Goal: Transaction & Acquisition: Book appointment/travel/reservation

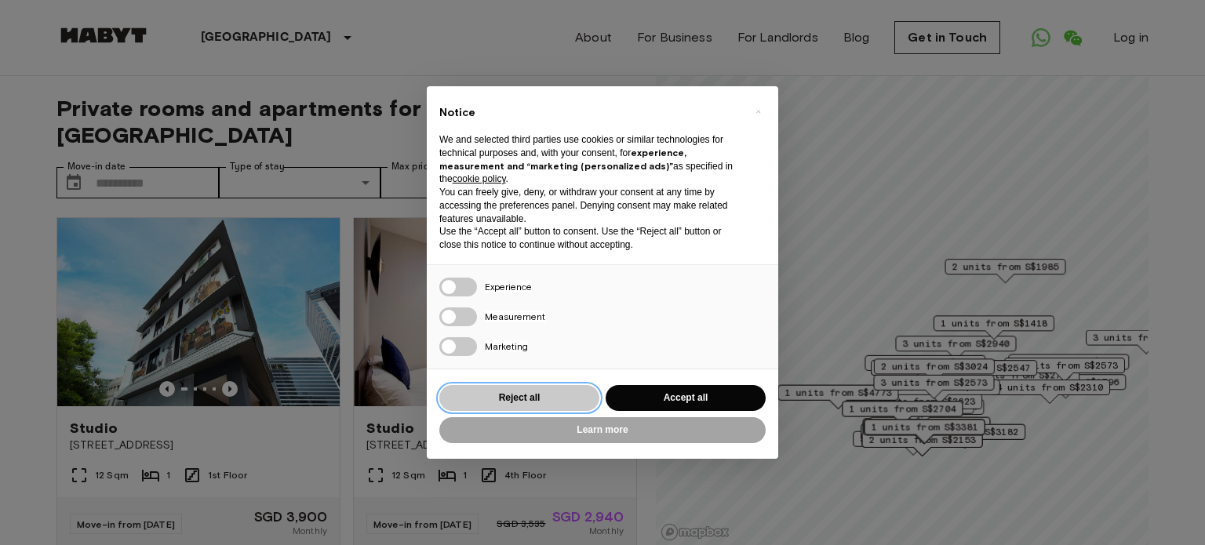
click at [527, 404] on button "Reject all" at bounding box center [519, 398] width 160 height 26
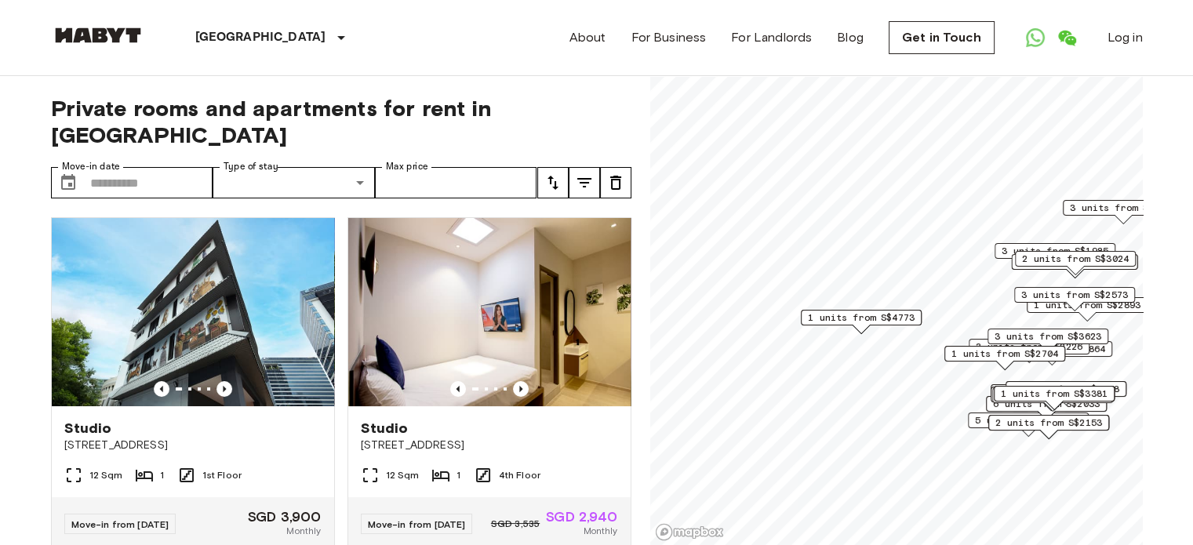
click at [883, 319] on span "1 units from S$4773" at bounding box center [861, 318] width 107 height 14
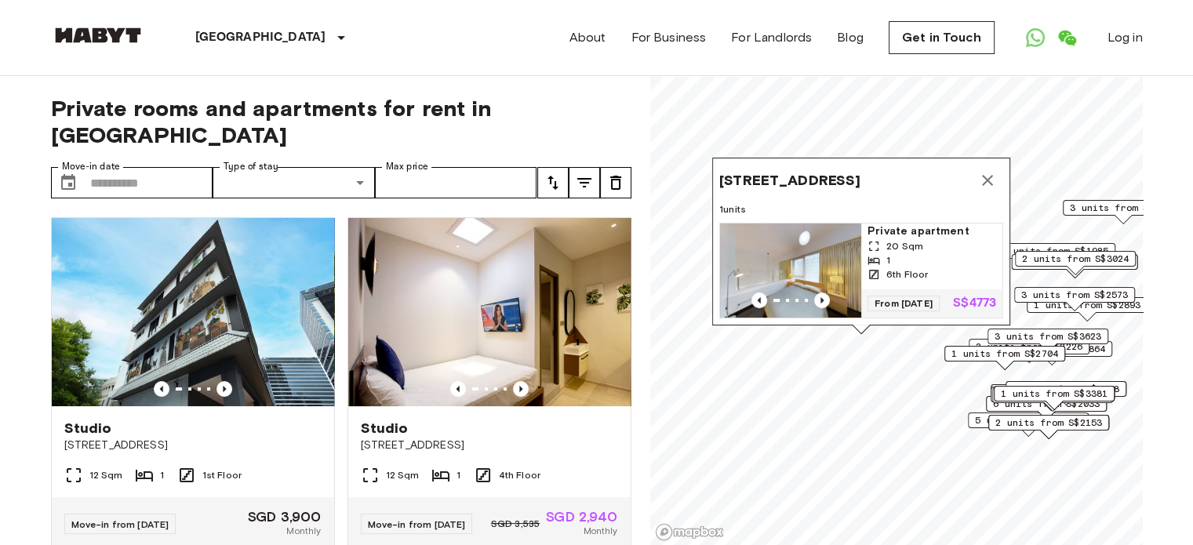
click at [821, 270] on img "Map marker" at bounding box center [790, 271] width 141 height 94
click at [515, 381] on icon "Previous image" at bounding box center [521, 389] width 16 height 16
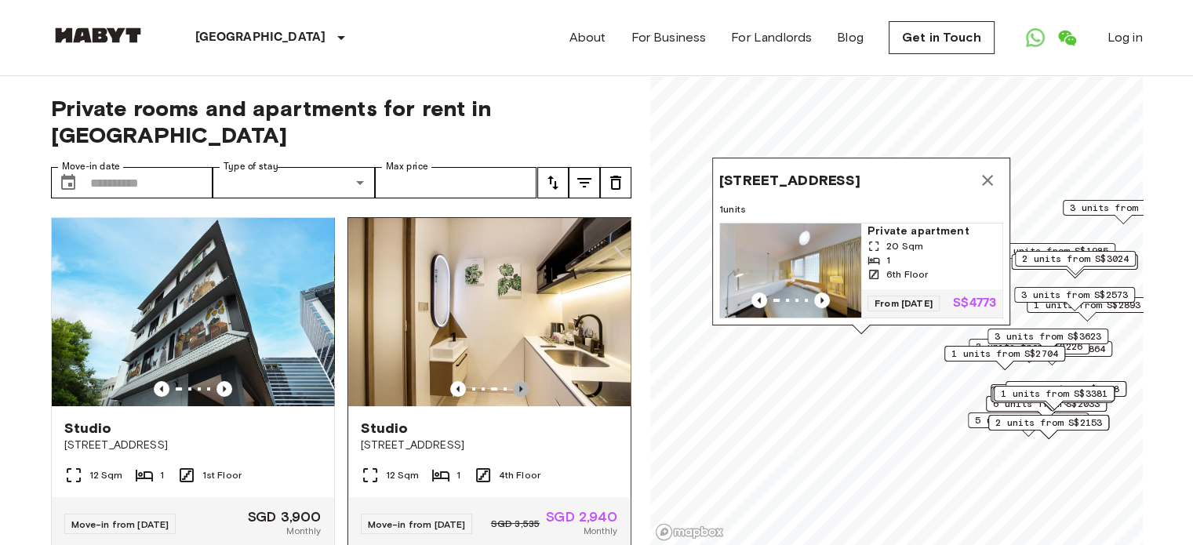
click at [515, 381] on icon "Previous image" at bounding box center [521, 389] width 16 height 16
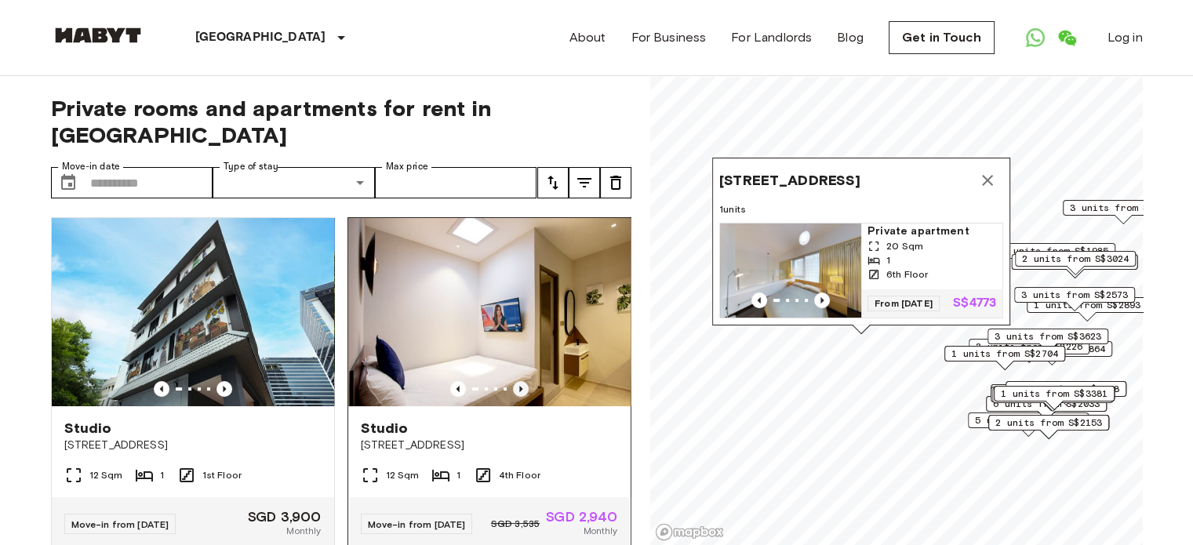
click at [515, 381] on icon "Previous image" at bounding box center [521, 389] width 16 height 16
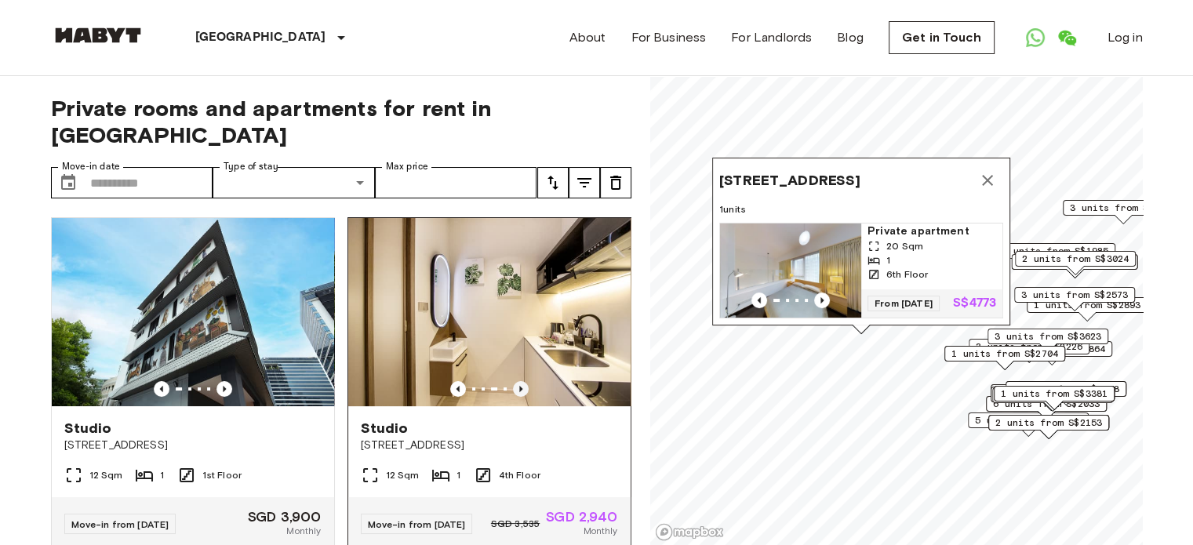
click at [515, 381] on icon "Previous image" at bounding box center [521, 389] width 16 height 16
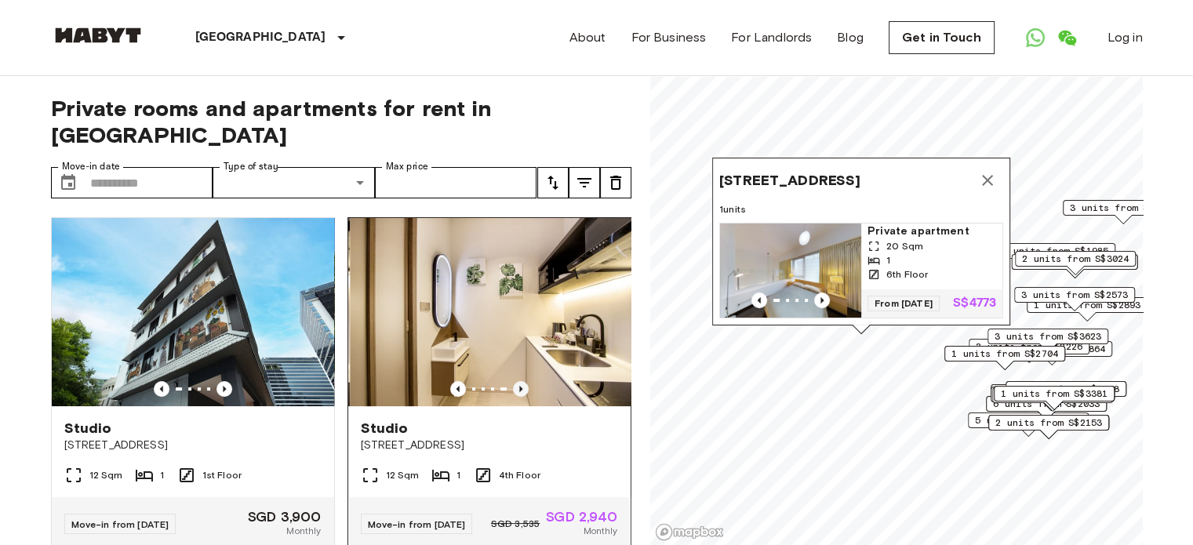
click at [515, 381] on icon "Previous image" at bounding box center [521, 389] width 16 height 16
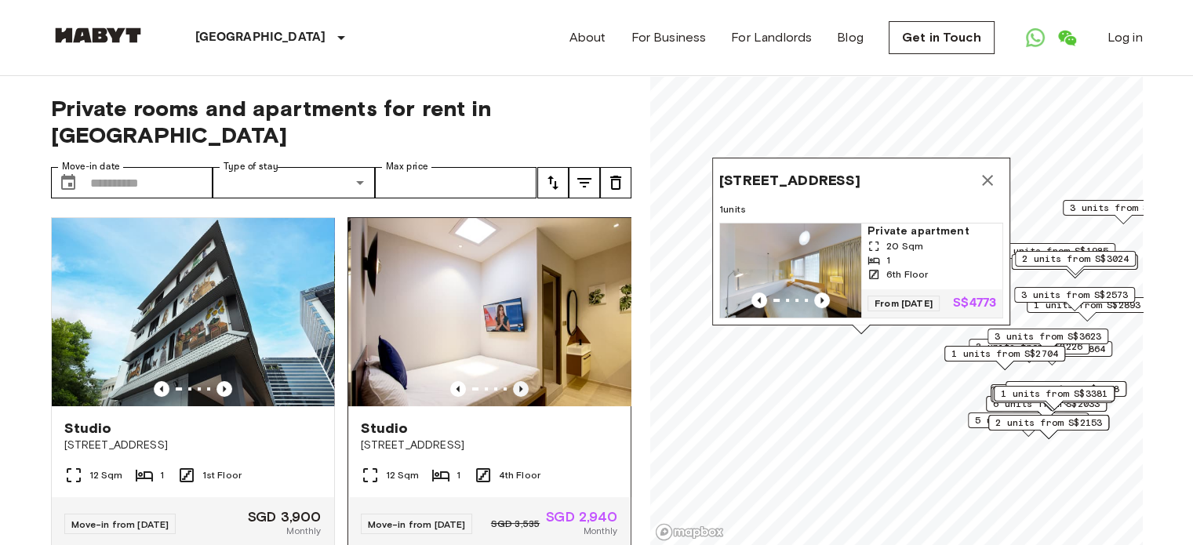
click at [515, 381] on icon "Previous image" at bounding box center [521, 389] width 16 height 16
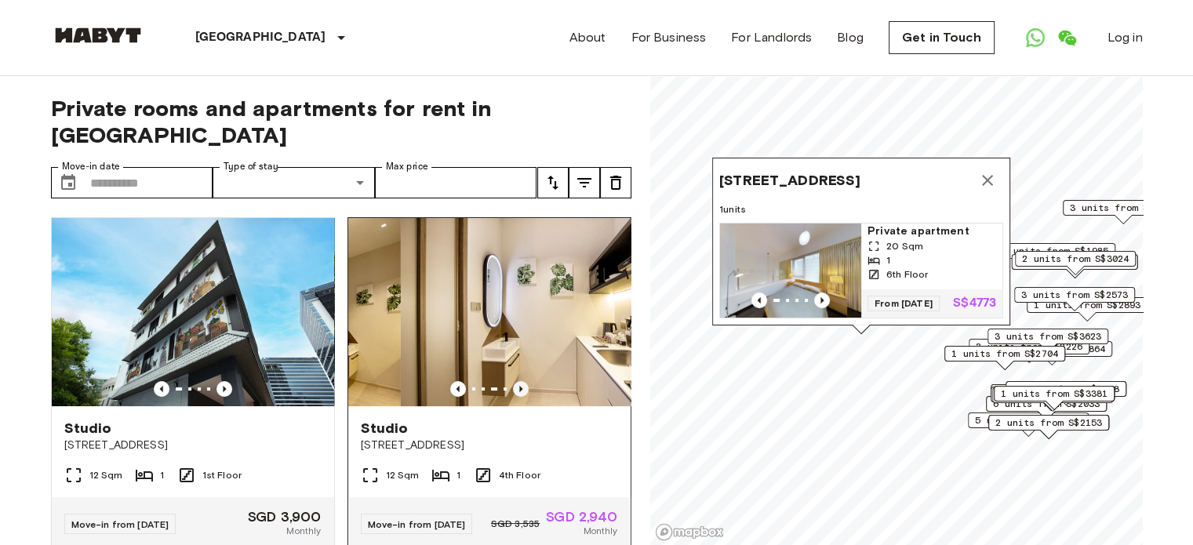
click at [515, 381] on icon "Previous image" at bounding box center [521, 389] width 16 height 16
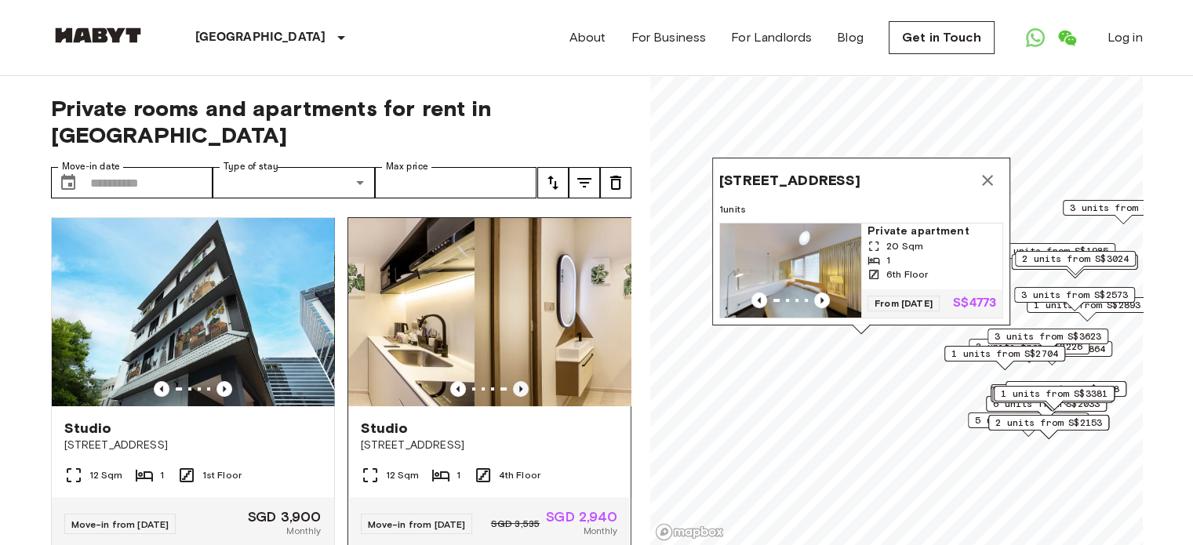
click at [515, 381] on icon "Previous image" at bounding box center [521, 389] width 16 height 16
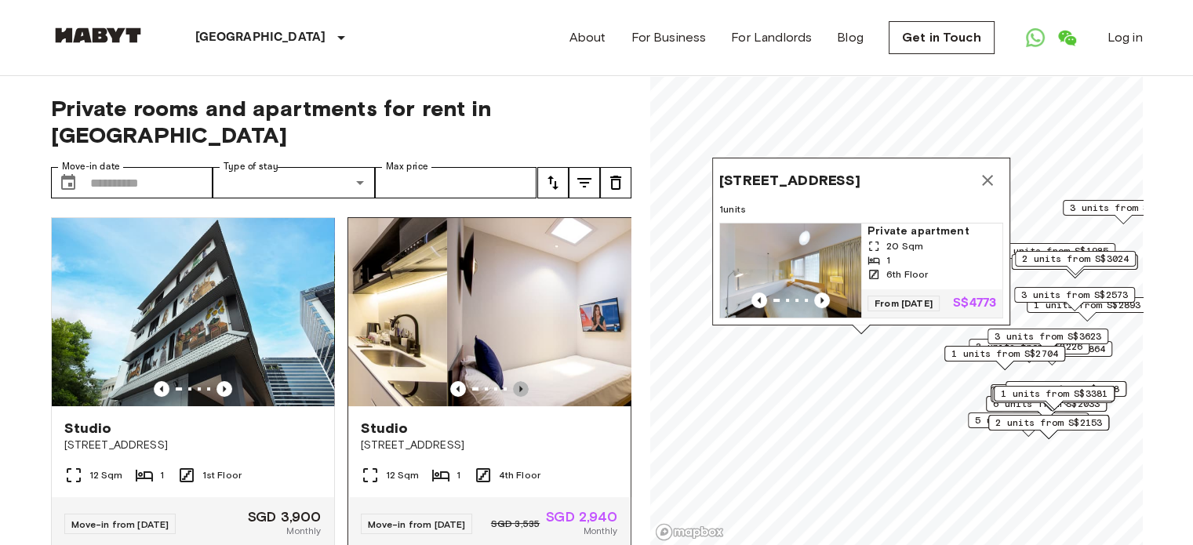
click at [515, 381] on icon "Previous image" at bounding box center [521, 389] width 16 height 16
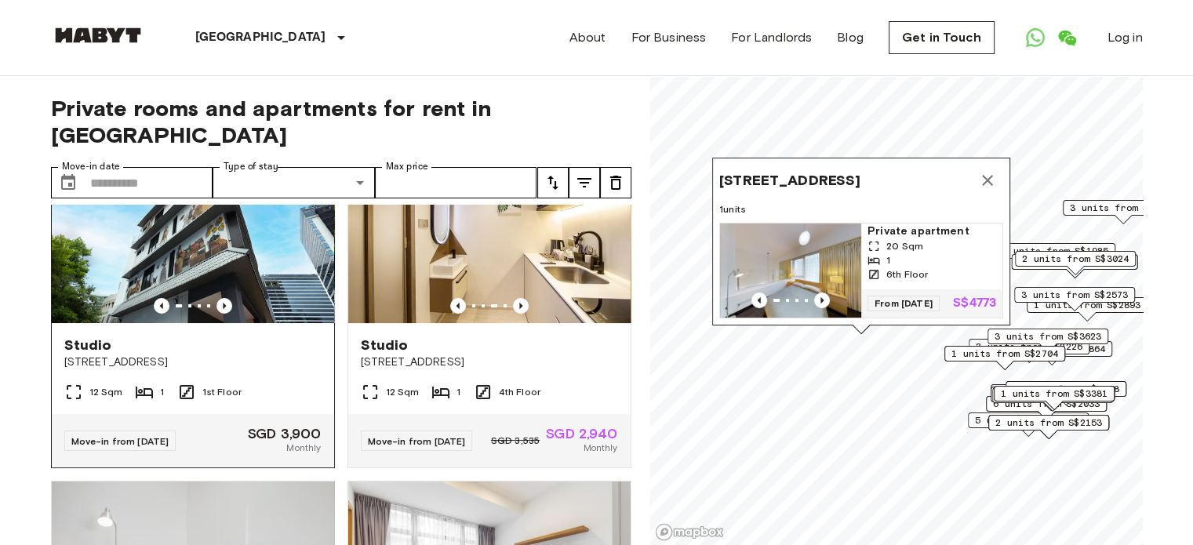
scroll to position [78, 0]
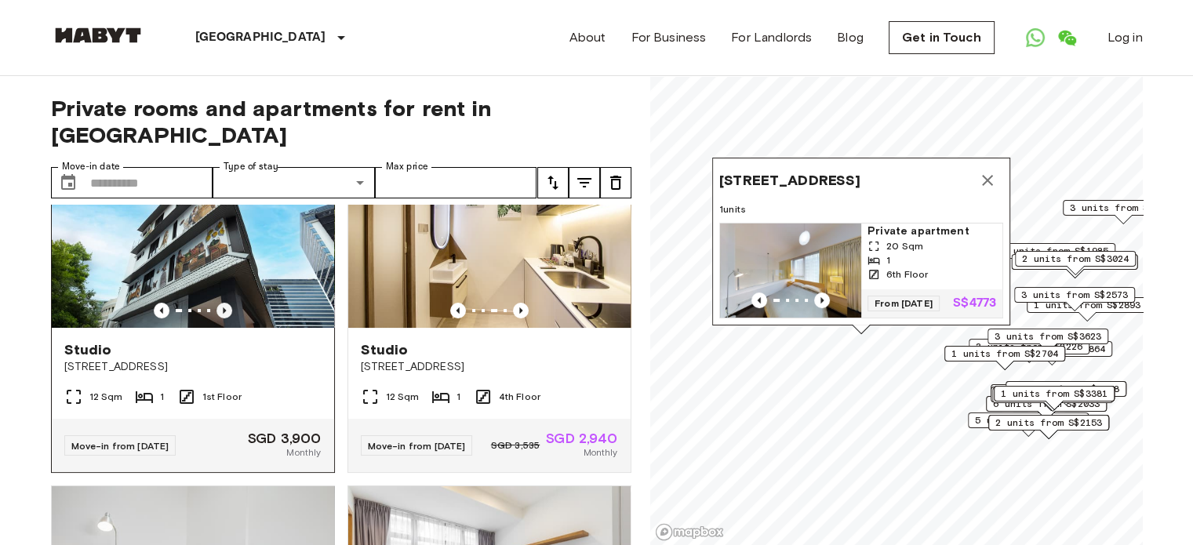
click at [226, 303] on icon "Previous image" at bounding box center [225, 311] width 16 height 16
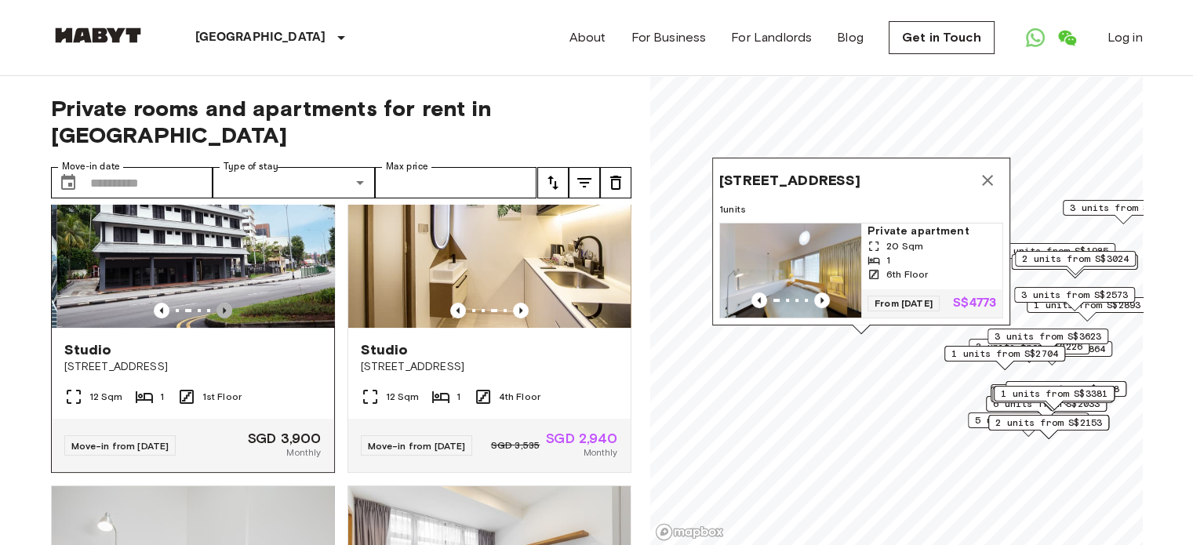
click at [226, 303] on icon "Previous image" at bounding box center [225, 311] width 16 height 16
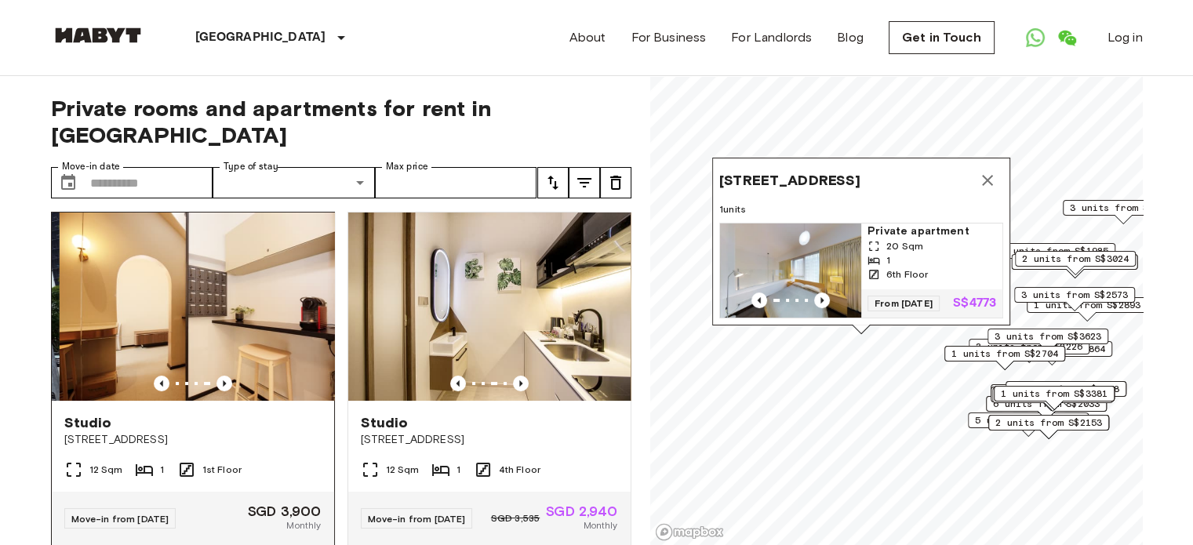
scroll to position [0, 0]
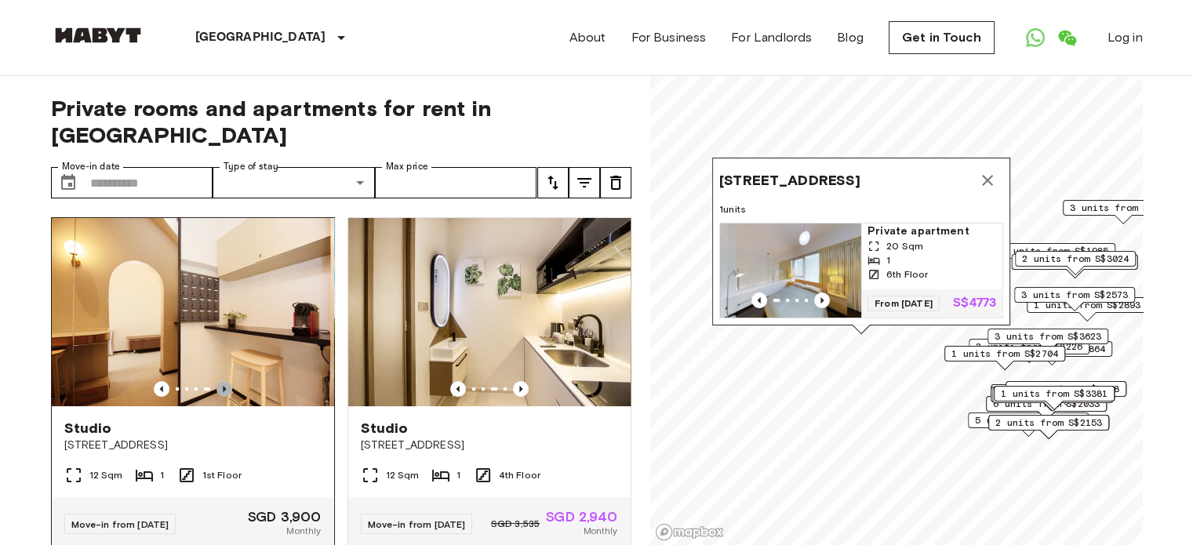
click at [224, 381] on icon "Previous image" at bounding box center [225, 389] width 16 height 16
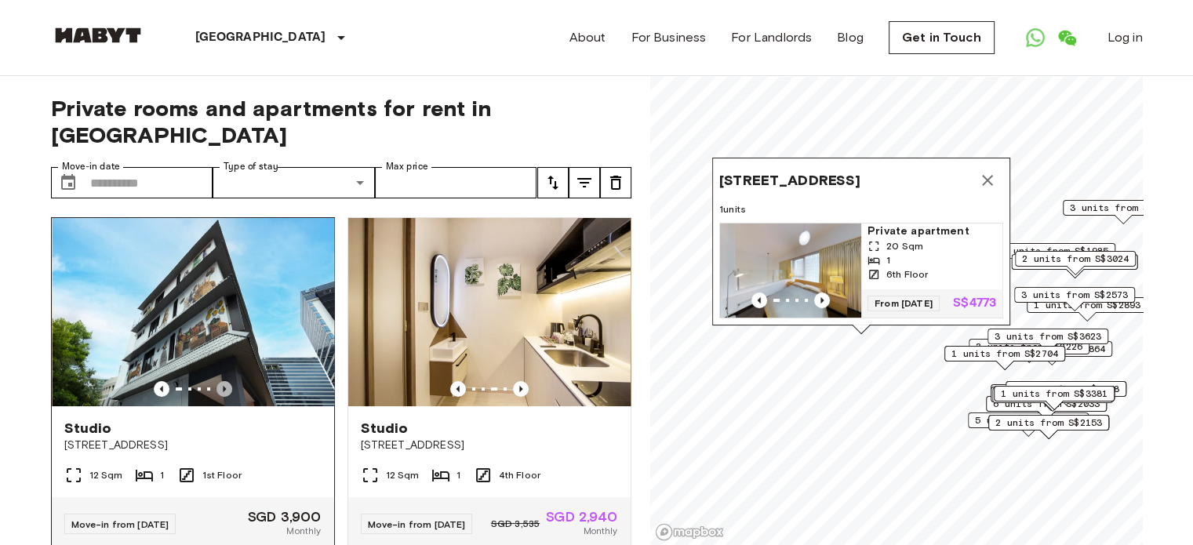
click at [224, 381] on icon "Previous image" at bounding box center [225, 389] width 16 height 16
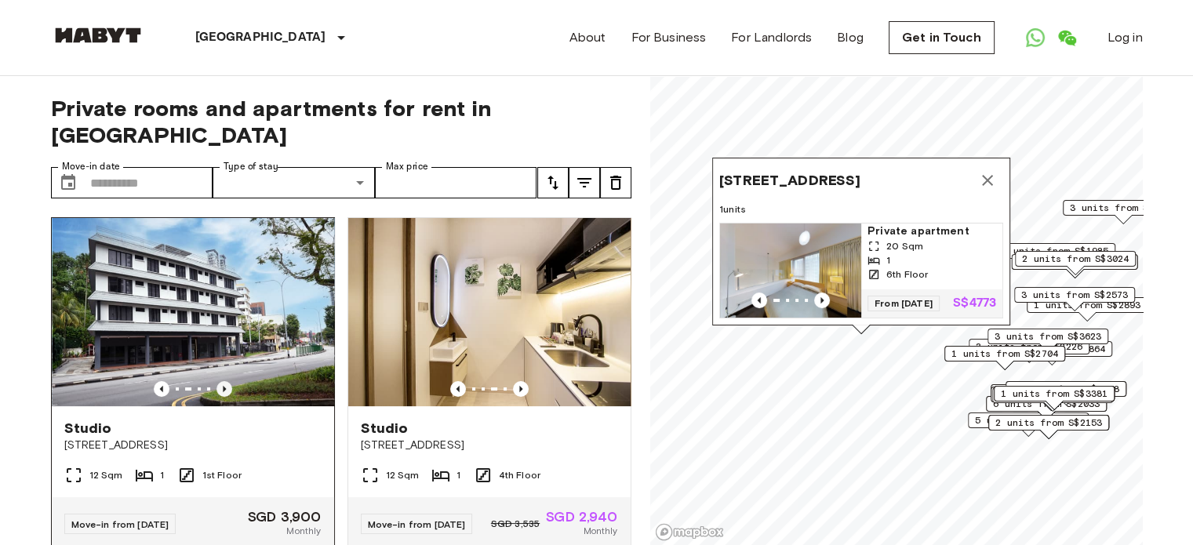
click at [224, 381] on icon "Previous image" at bounding box center [225, 389] width 16 height 16
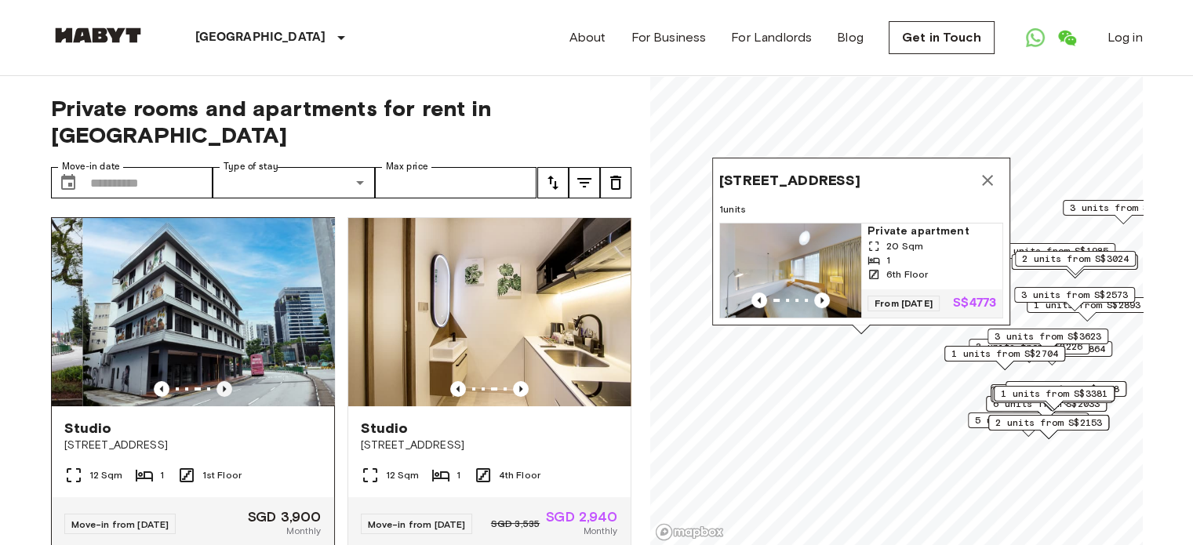
click at [224, 381] on icon "Previous image" at bounding box center [225, 389] width 16 height 16
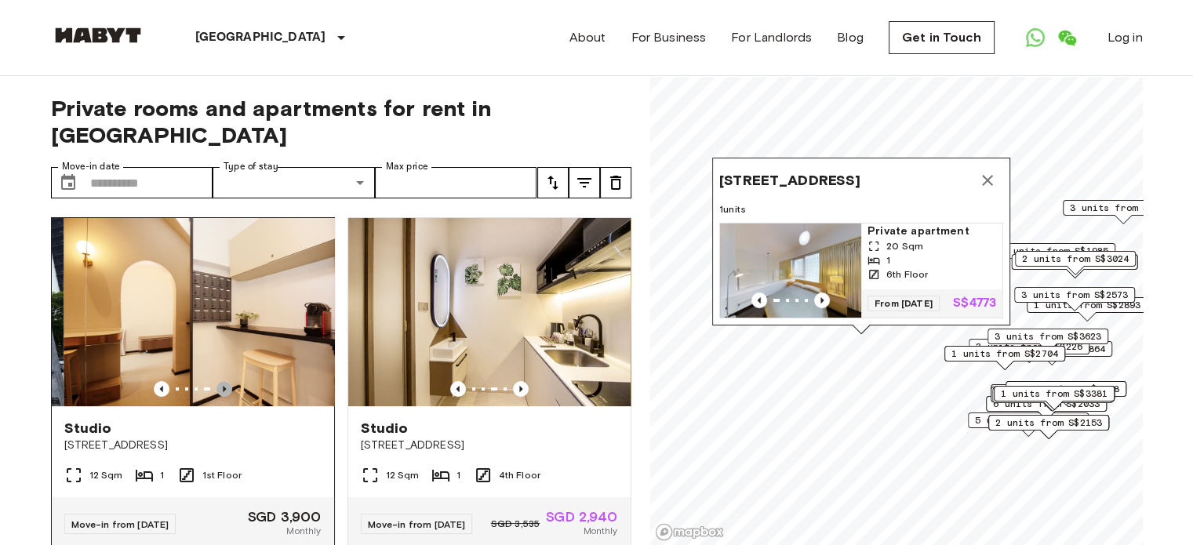
click at [224, 381] on icon "Previous image" at bounding box center [225, 389] width 16 height 16
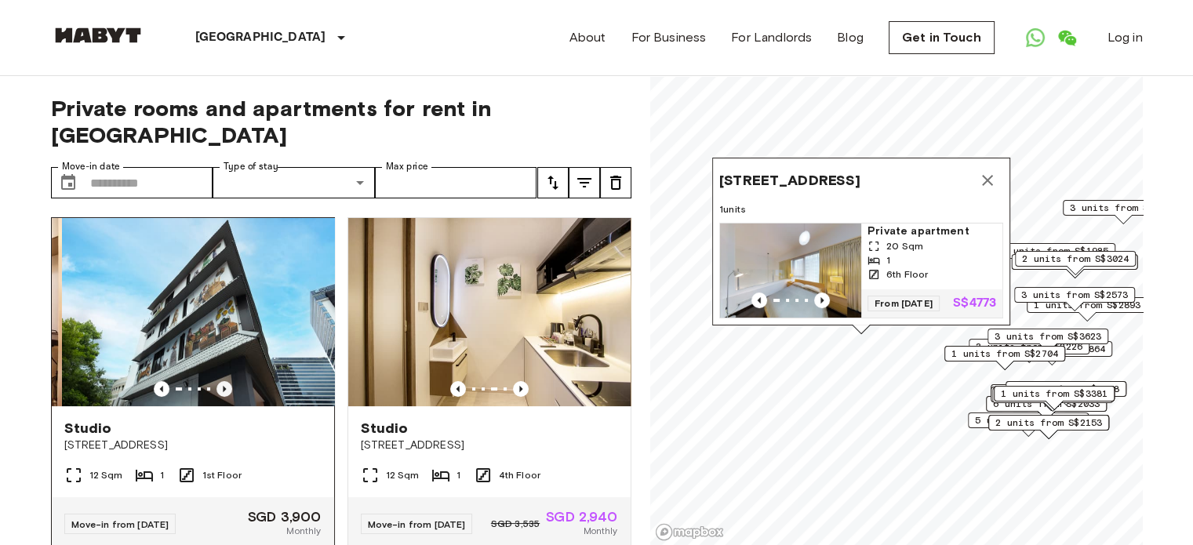
click at [224, 381] on icon "Previous image" at bounding box center [225, 389] width 16 height 16
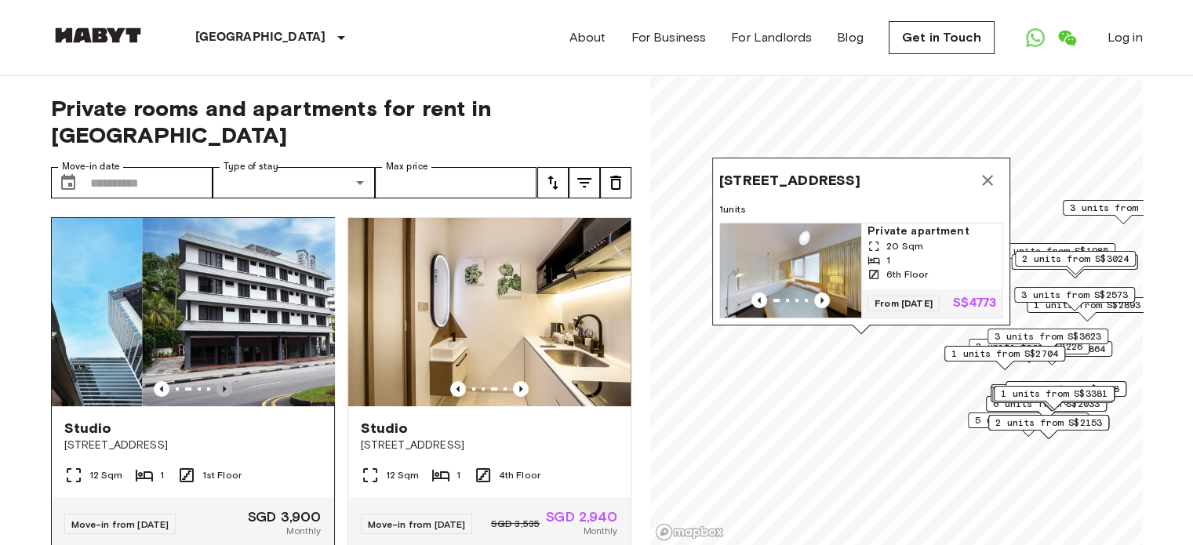
click at [224, 381] on icon "Previous image" at bounding box center [225, 389] width 16 height 16
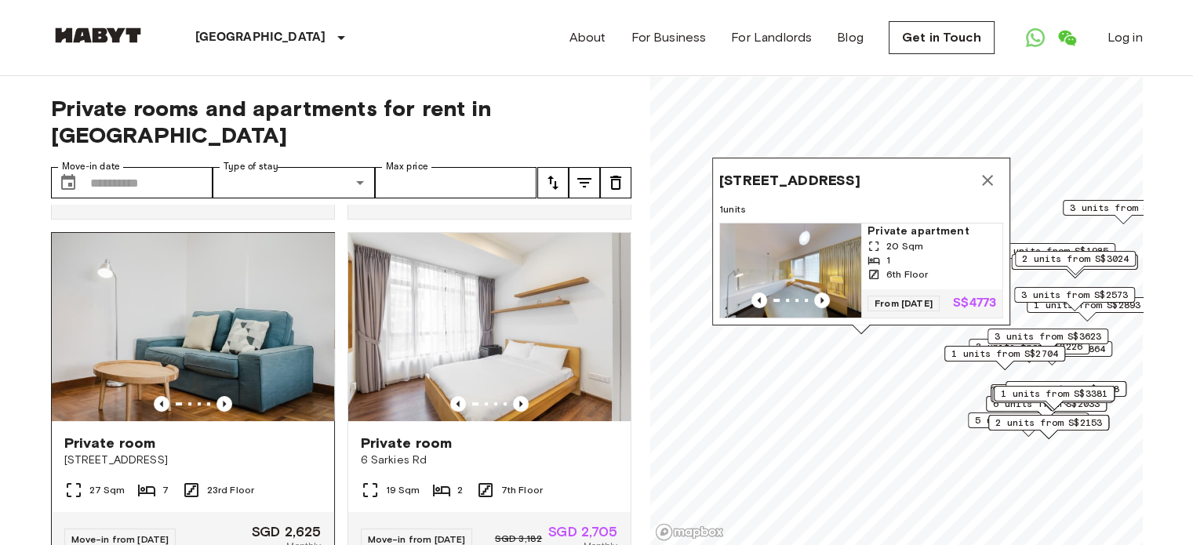
scroll to position [392, 0]
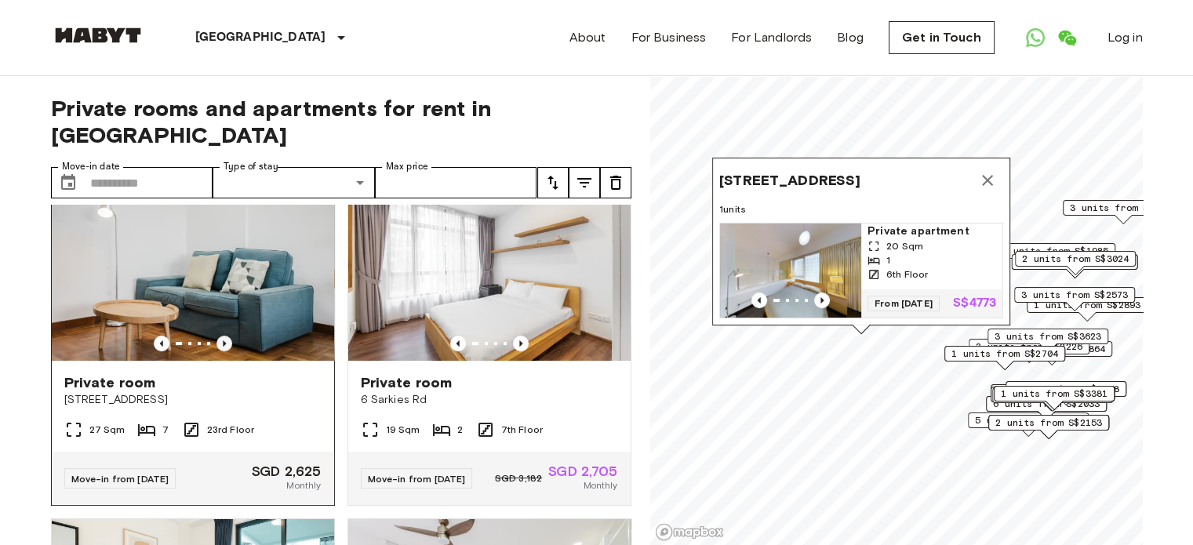
click at [220, 336] on icon "Previous image" at bounding box center [225, 344] width 16 height 16
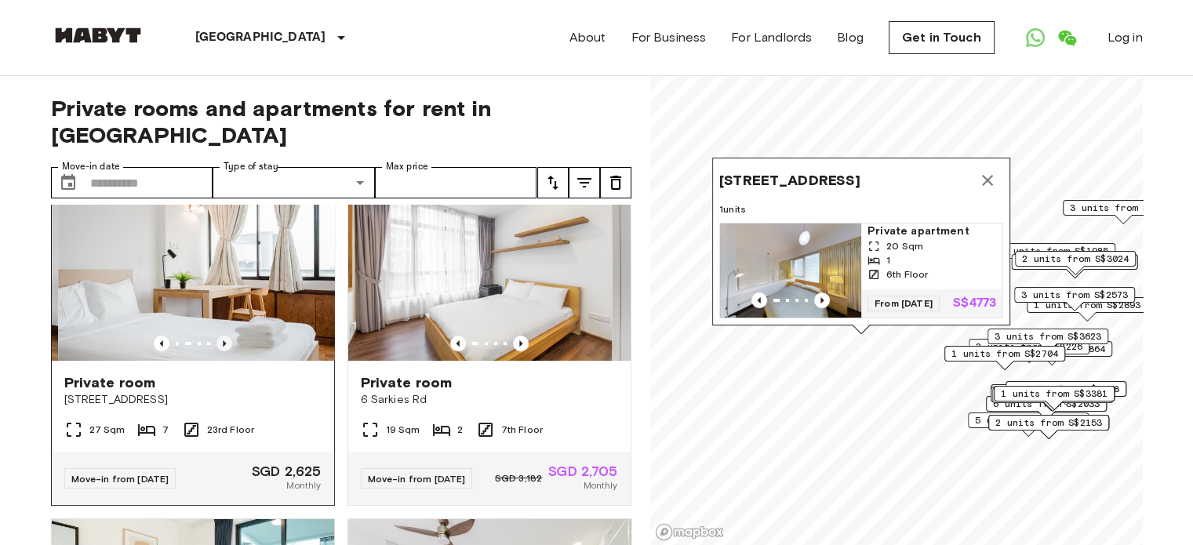
click at [220, 336] on icon "Previous image" at bounding box center [225, 344] width 16 height 16
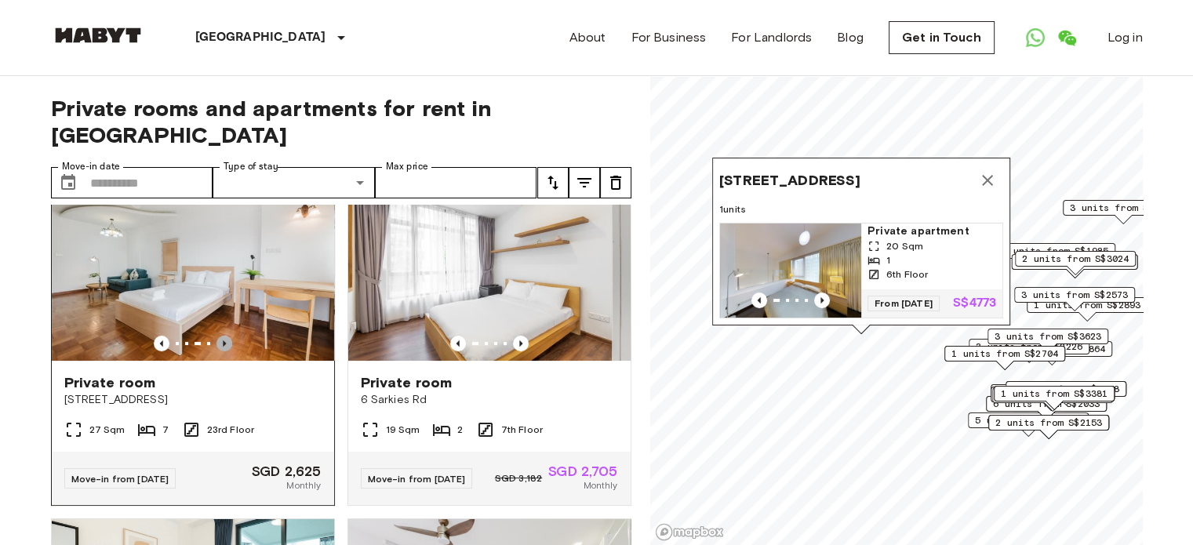
click at [220, 336] on icon "Previous image" at bounding box center [225, 344] width 16 height 16
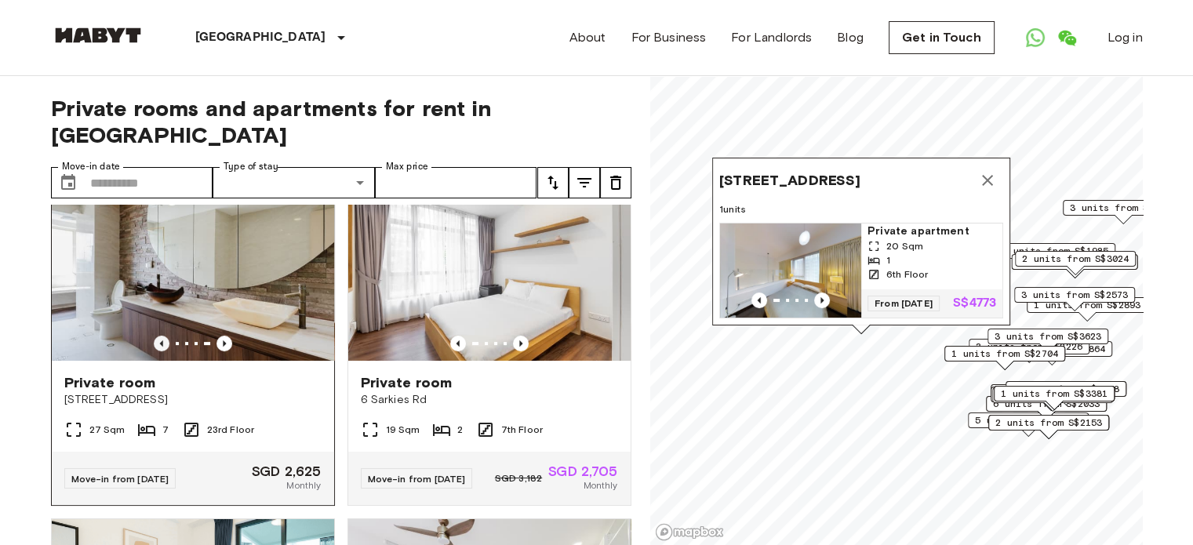
click at [154, 336] on icon "Previous image" at bounding box center [162, 344] width 16 height 16
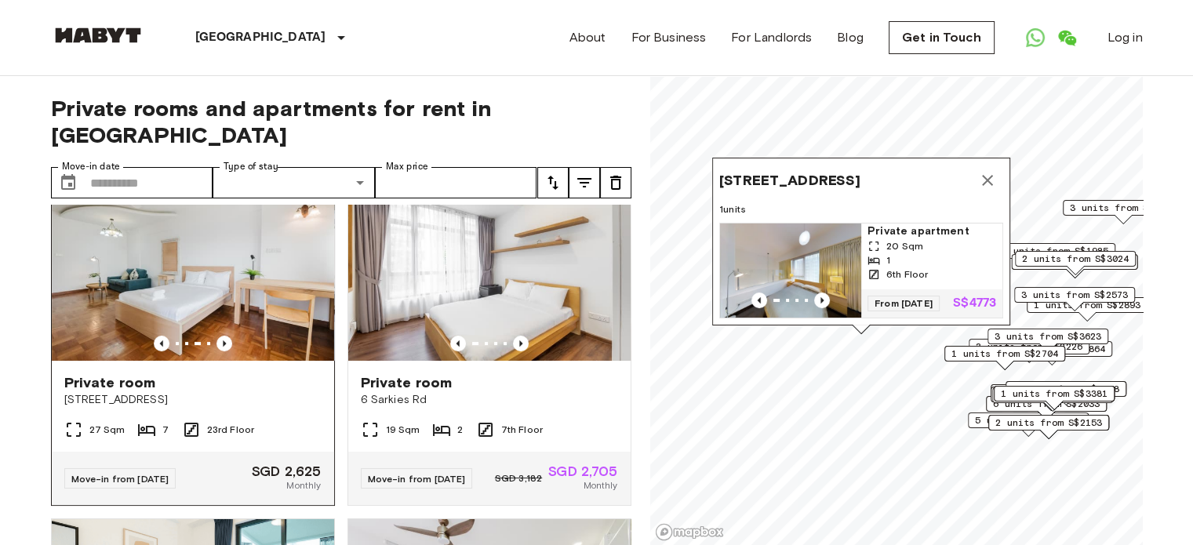
click at [228, 284] on img at bounding box center [193, 267] width 282 height 188
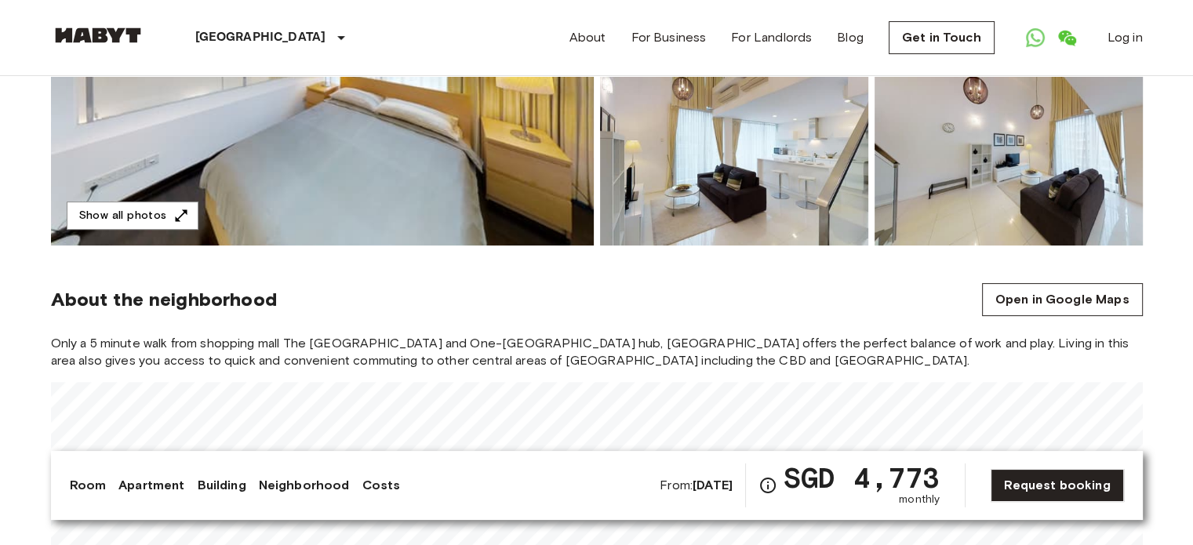
scroll to position [392, 0]
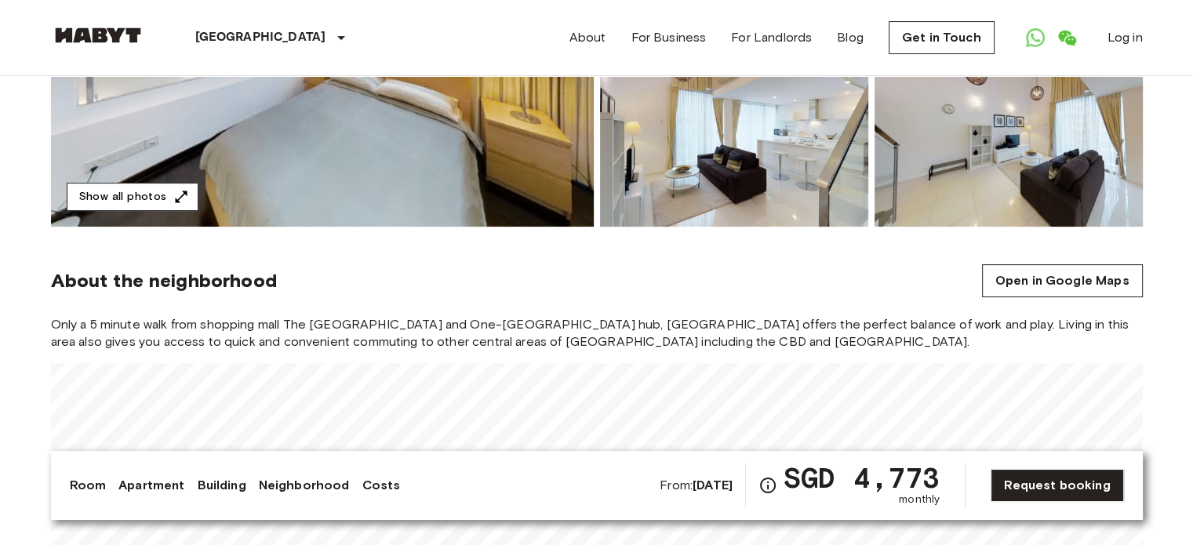
click at [112, 200] on button "Show all photos" at bounding box center [133, 197] width 132 height 29
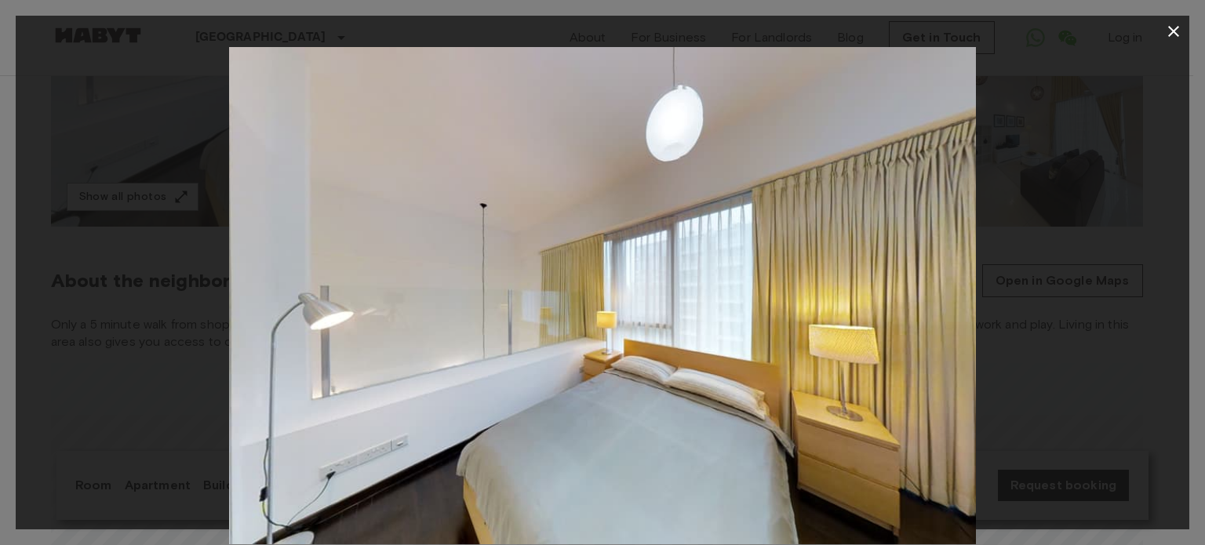
click at [920, 313] on img at bounding box center [602, 295] width 747 height 497
click at [1193, 322] on div at bounding box center [602, 272] width 1205 height 545
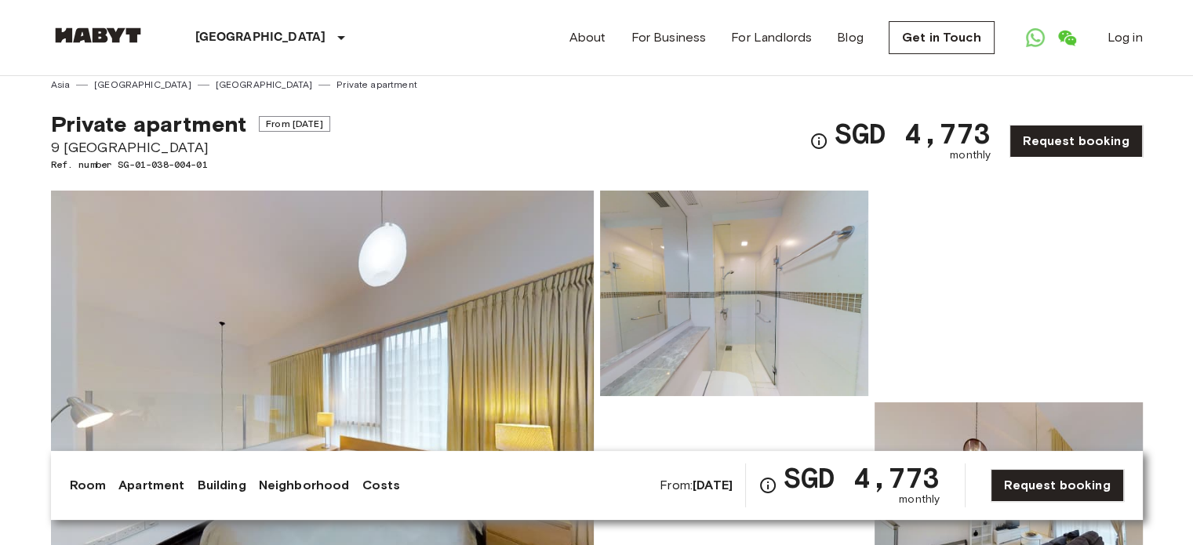
scroll to position [0, 0]
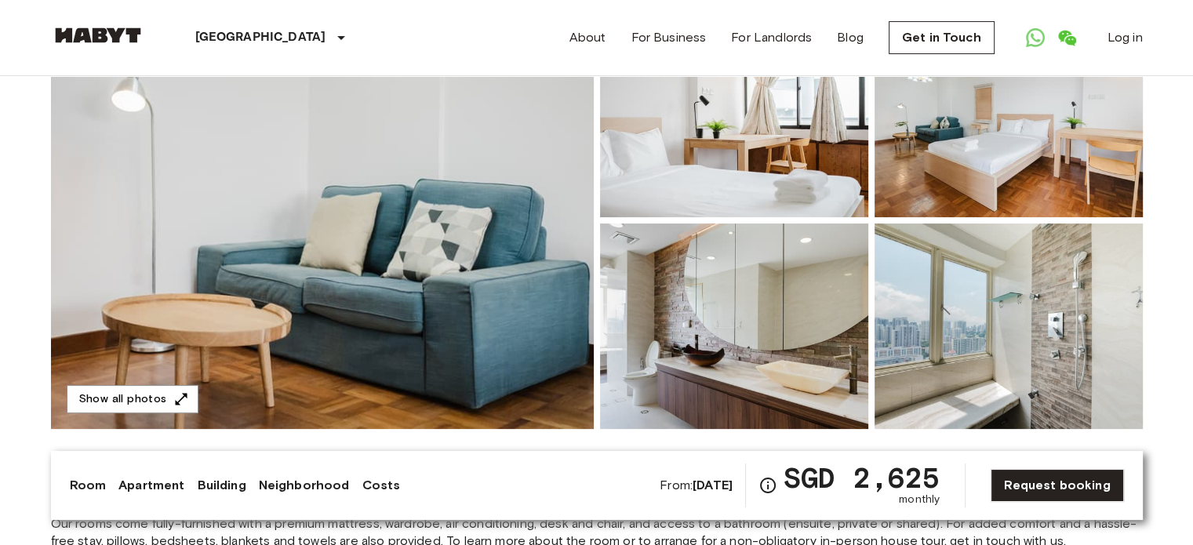
scroll to position [157, 0]
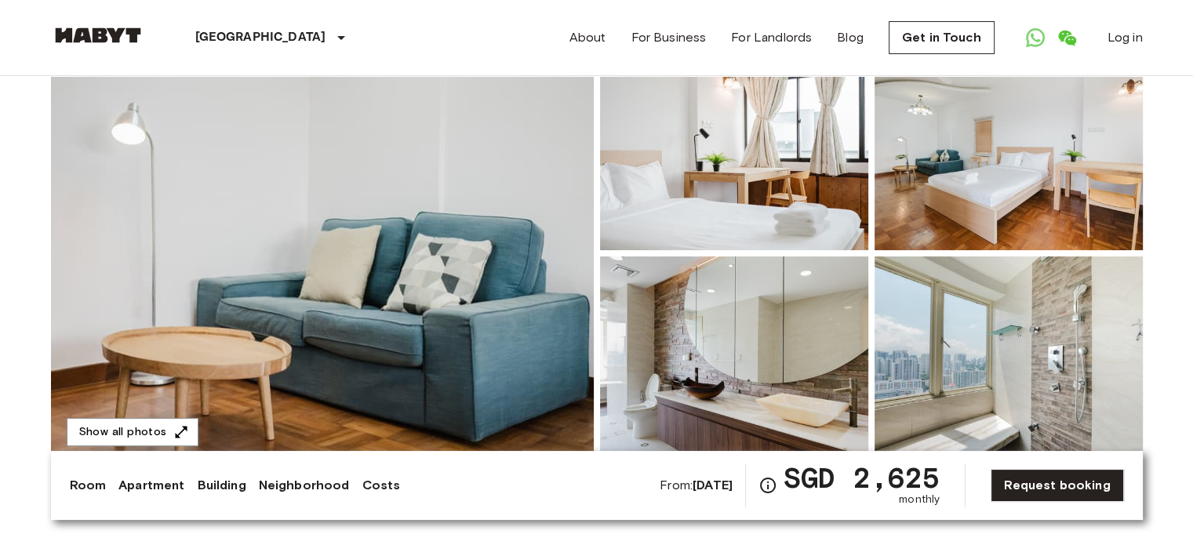
click at [430, 260] on img at bounding box center [322, 253] width 543 height 417
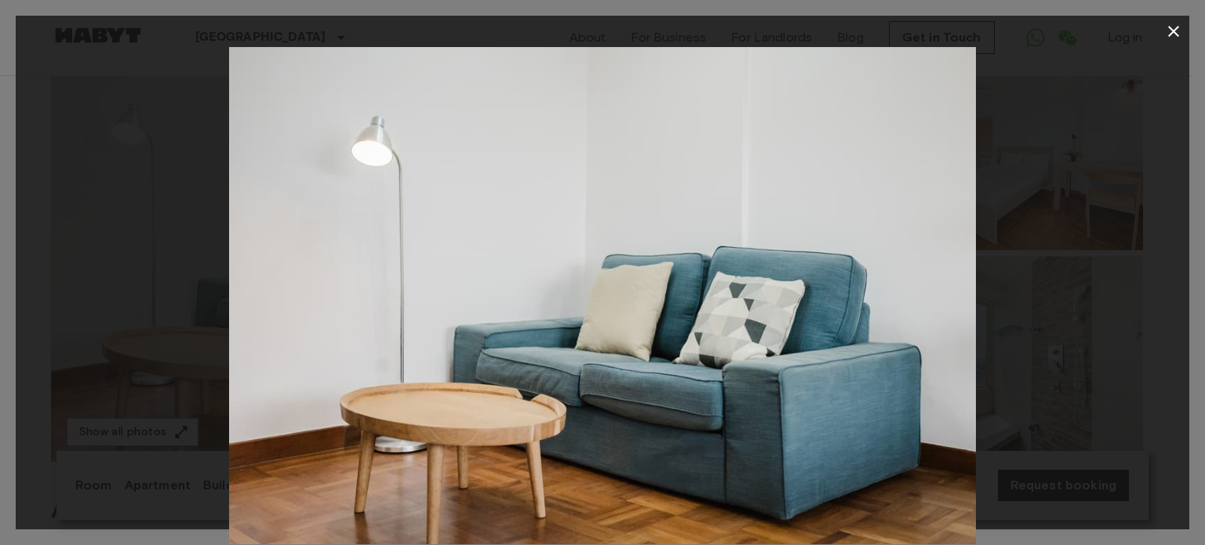
drag, startPoint x: 1120, startPoint y: 416, endPoint x: 1126, endPoint y: 311, distance: 104.5
click at [1120, 416] on div at bounding box center [603, 295] width 1174 height 497
click at [1155, 268] on div at bounding box center [603, 295] width 1174 height 497
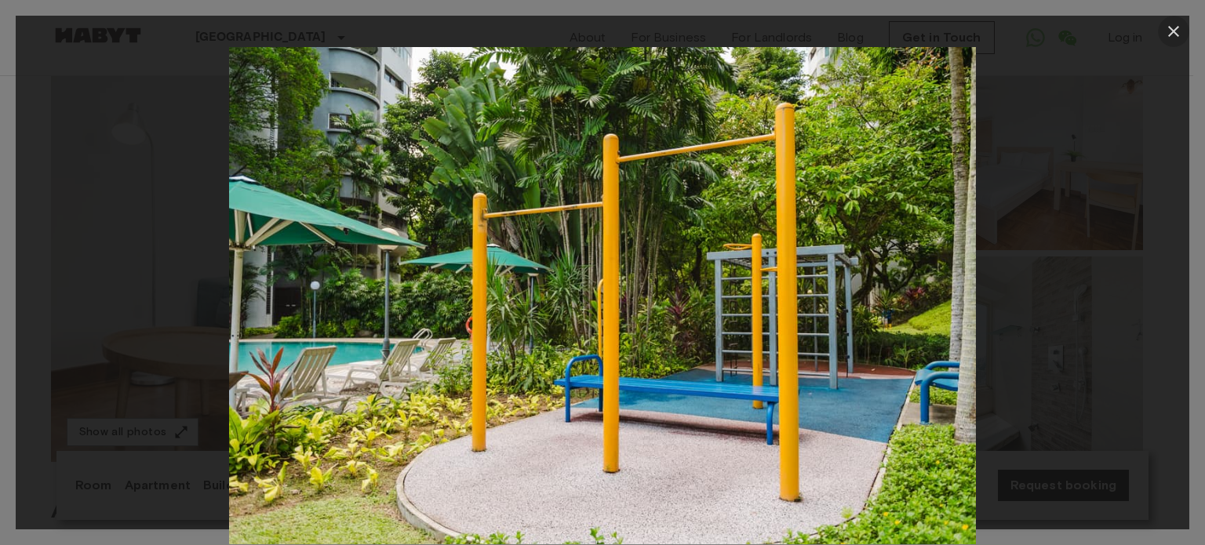
click at [1164, 31] on icon "button" at bounding box center [1173, 31] width 19 height 19
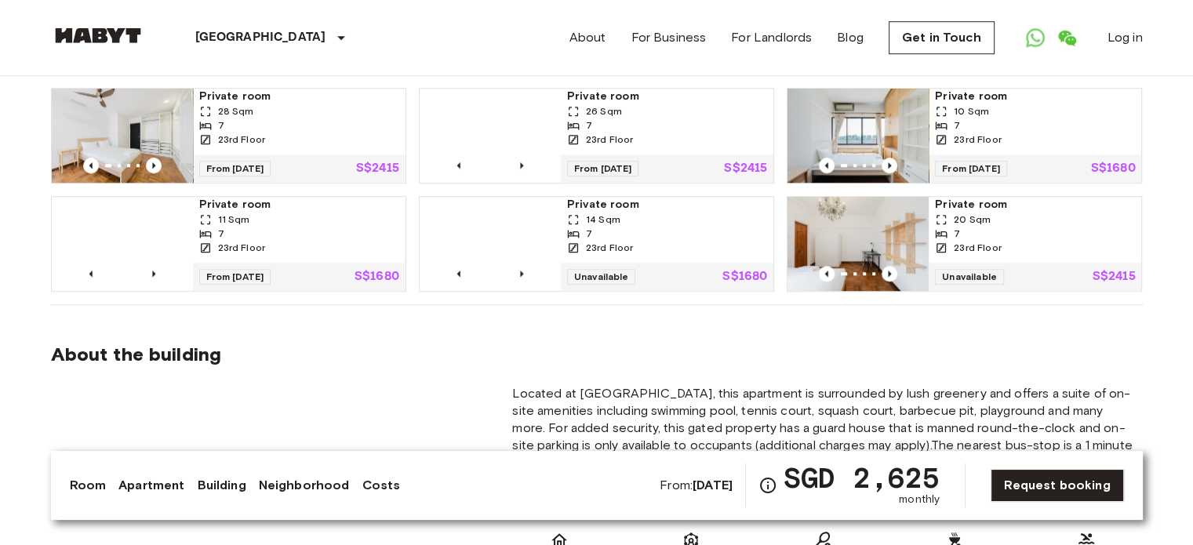
scroll to position [1255, 0]
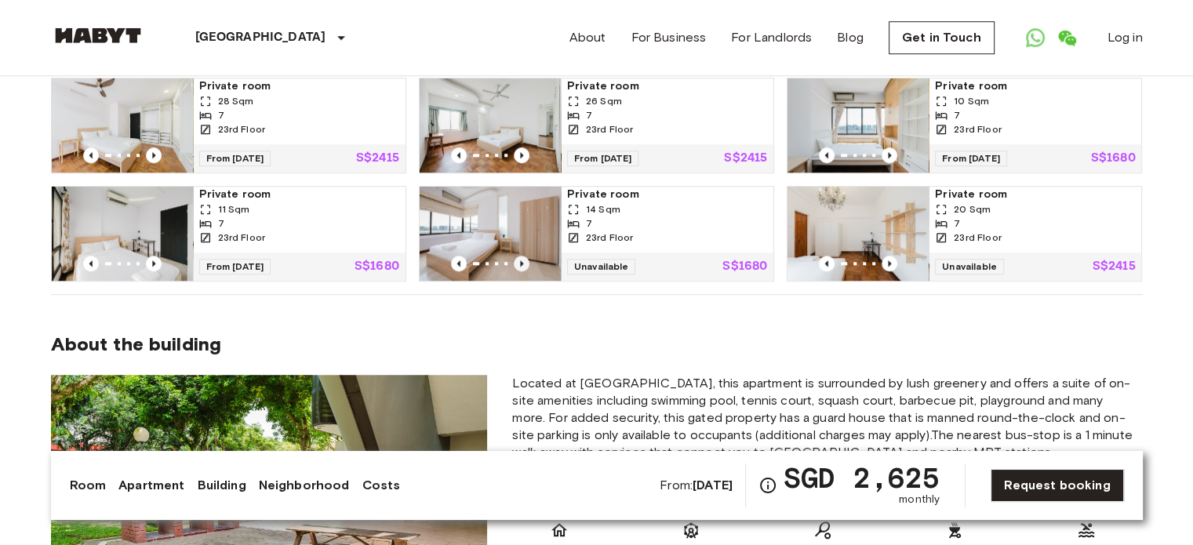
click at [527, 256] on icon "Previous image" at bounding box center [522, 264] width 16 height 16
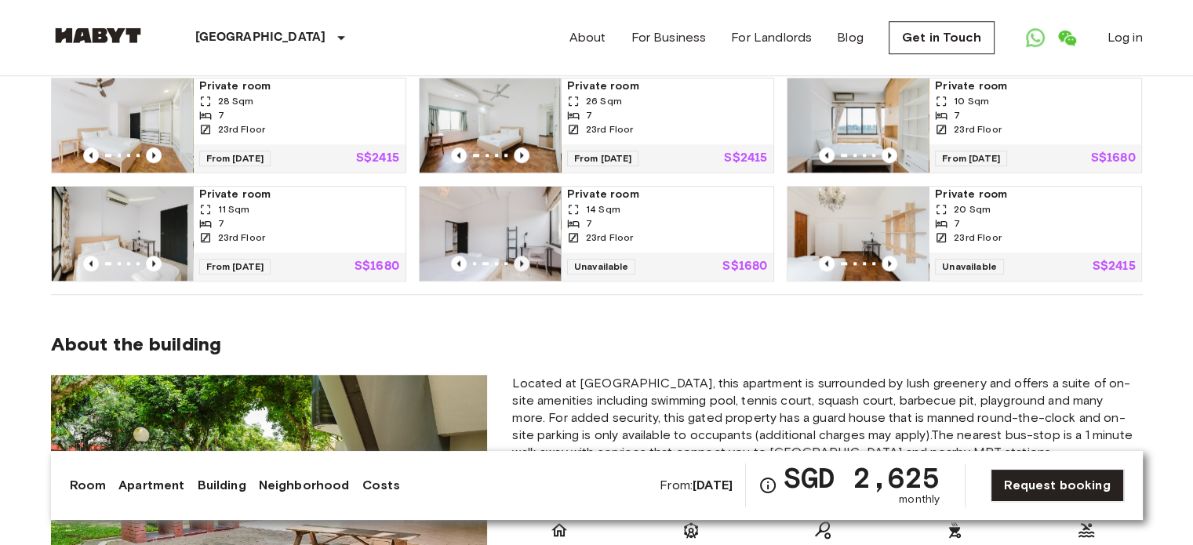
click at [527, 256] on icon "Previous image" at bounding box center [522, 264] width 16 height 16
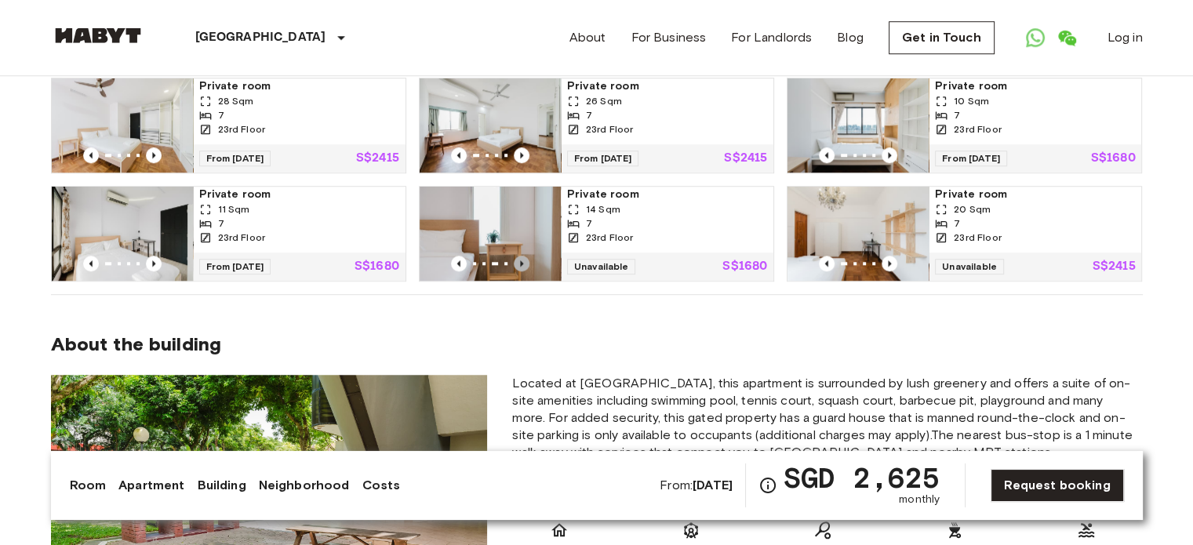
click at [527, 256] on icon "Previous image" at bounding box center [522, 264] width 16 height 16
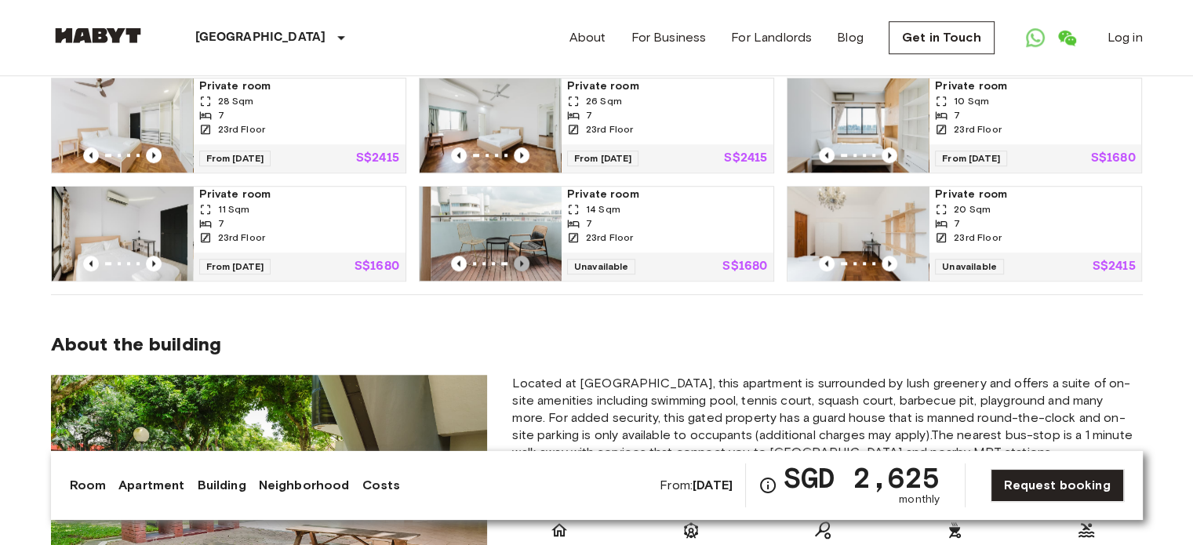
click at [527, 256] on icon "Previous image" at bounding box center [522, 264] width 16 height 16
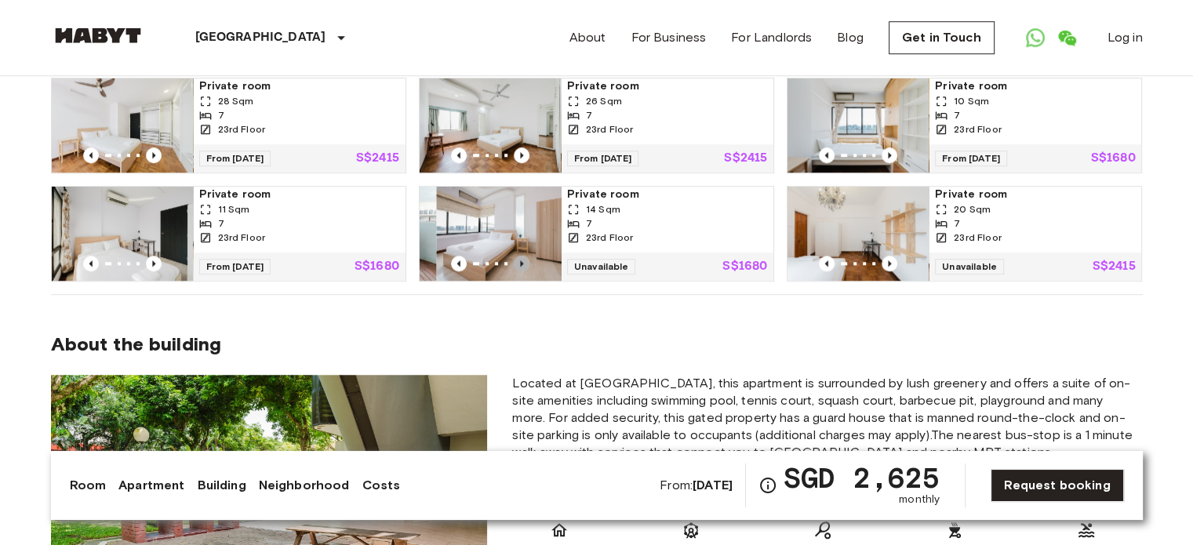
click at [527, 256] on icon "Previous image" at bounding box center [522, 264] width 16 height 16
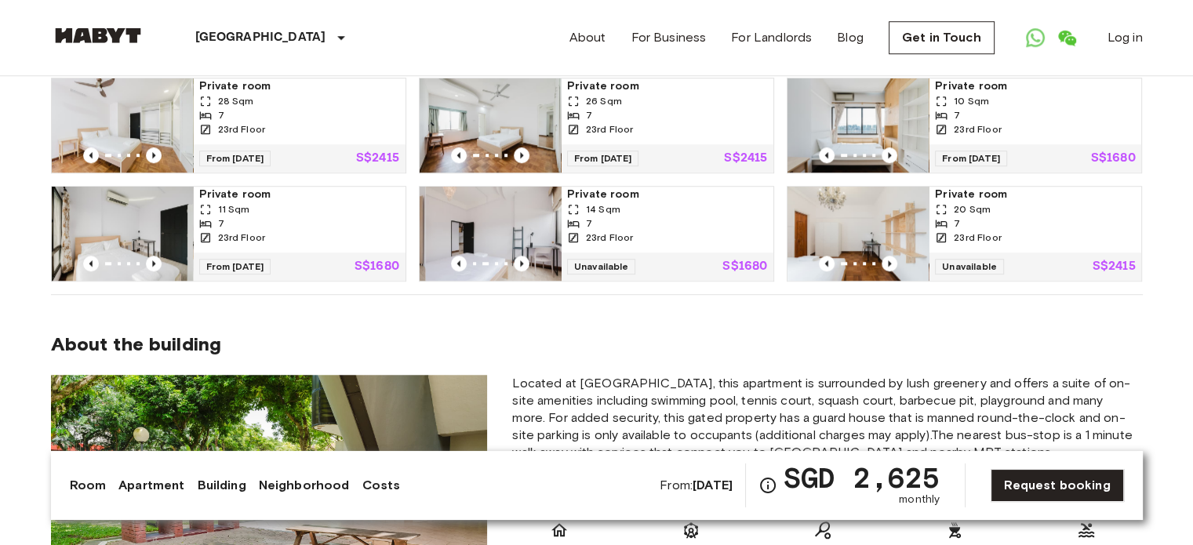
click at [596, 217] on div "7" at bounding box center [667, 224] width 200 height 14
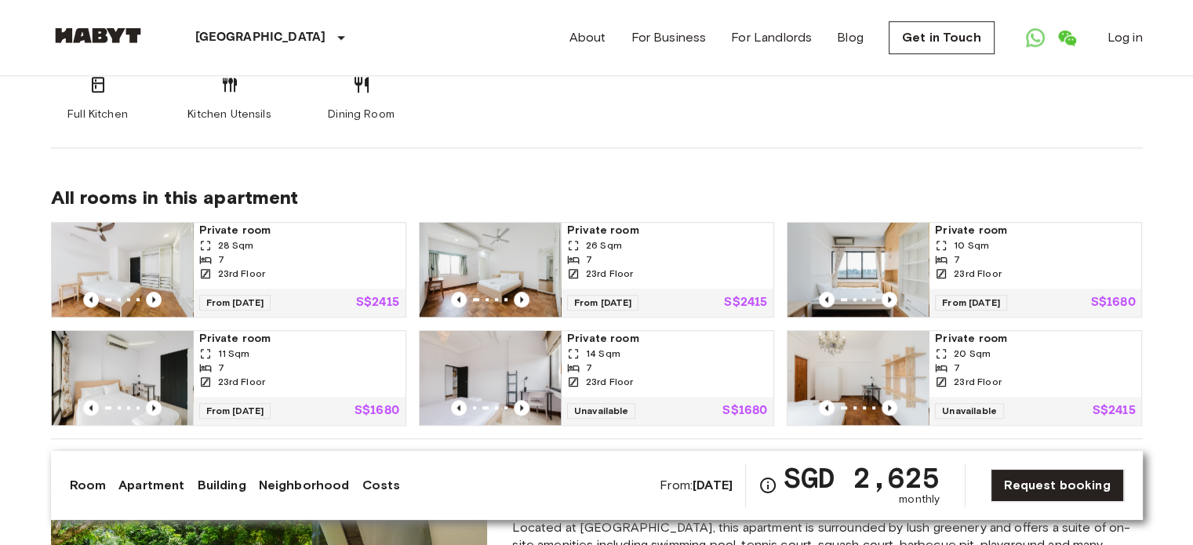
scroll to position [1098, 0]
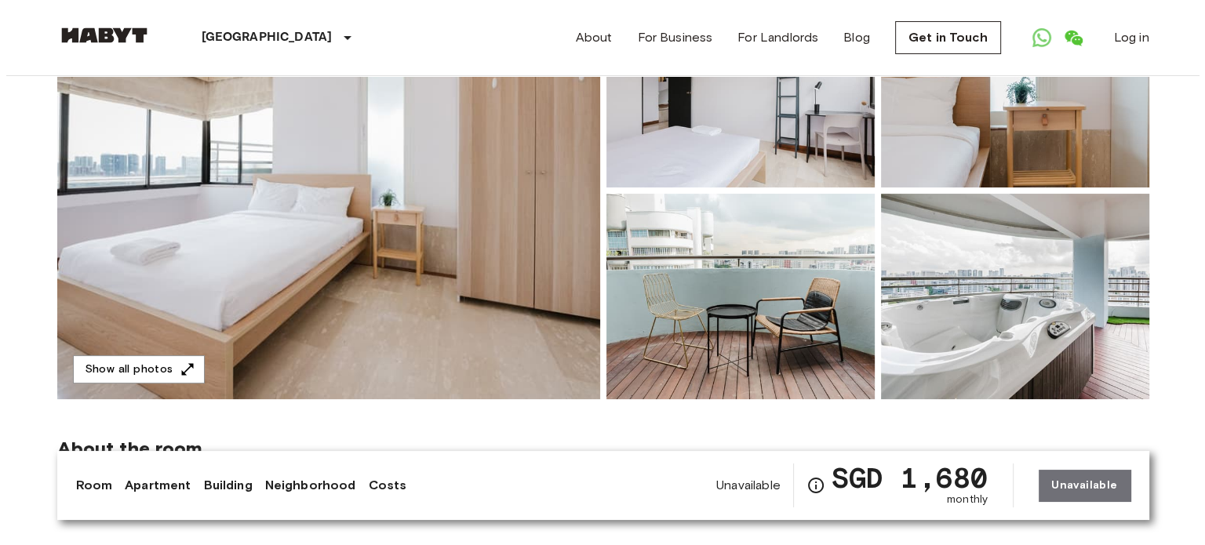
scroll to position [235, 0]
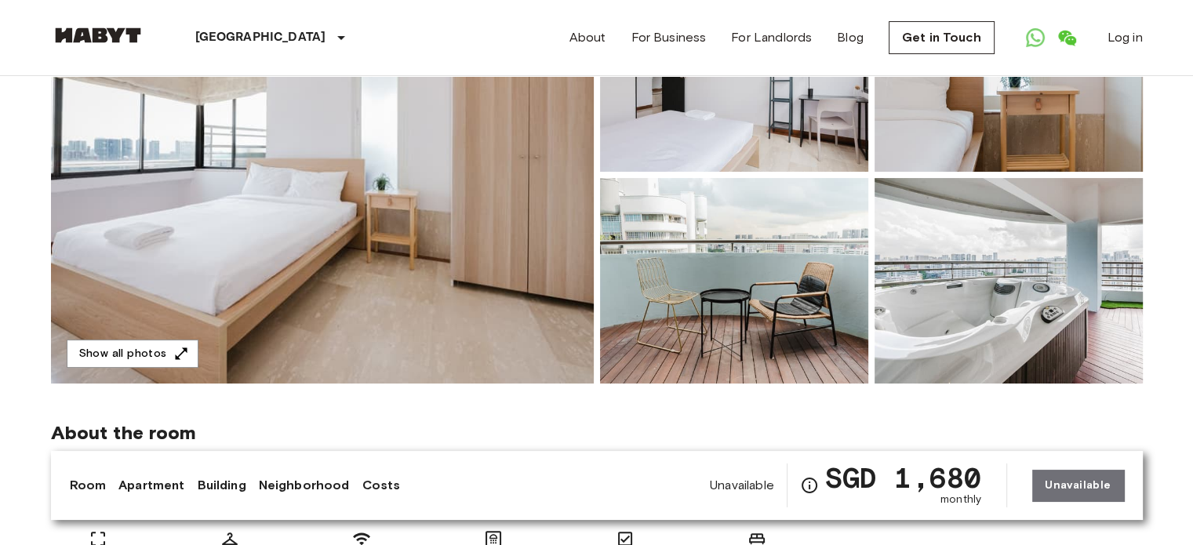
click at [421, 217] on img at bounding box center [322, 174] width 543 height 417
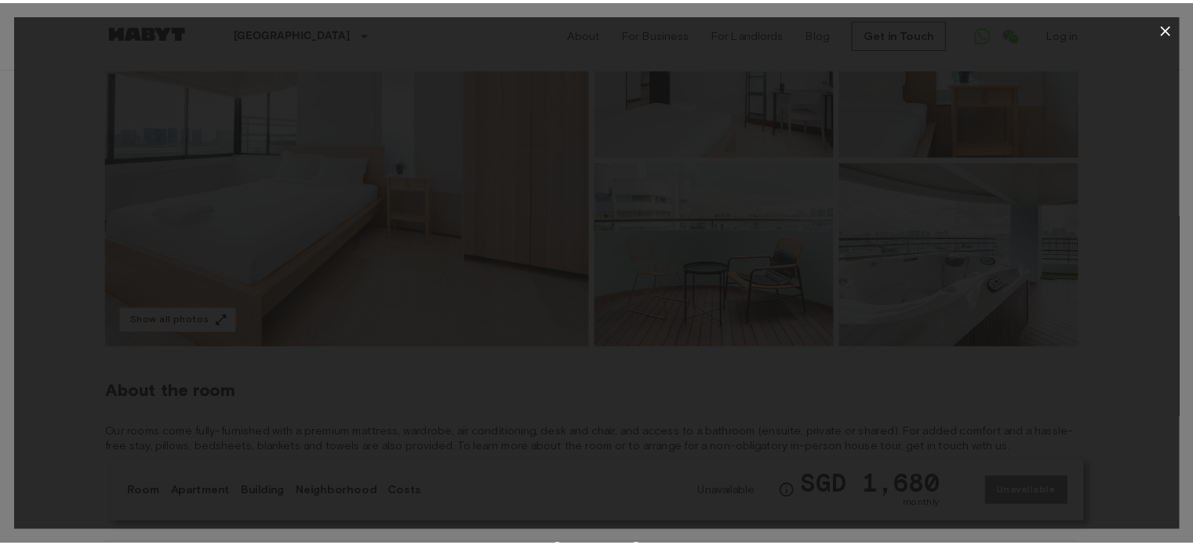
scroll to position [234, 0]
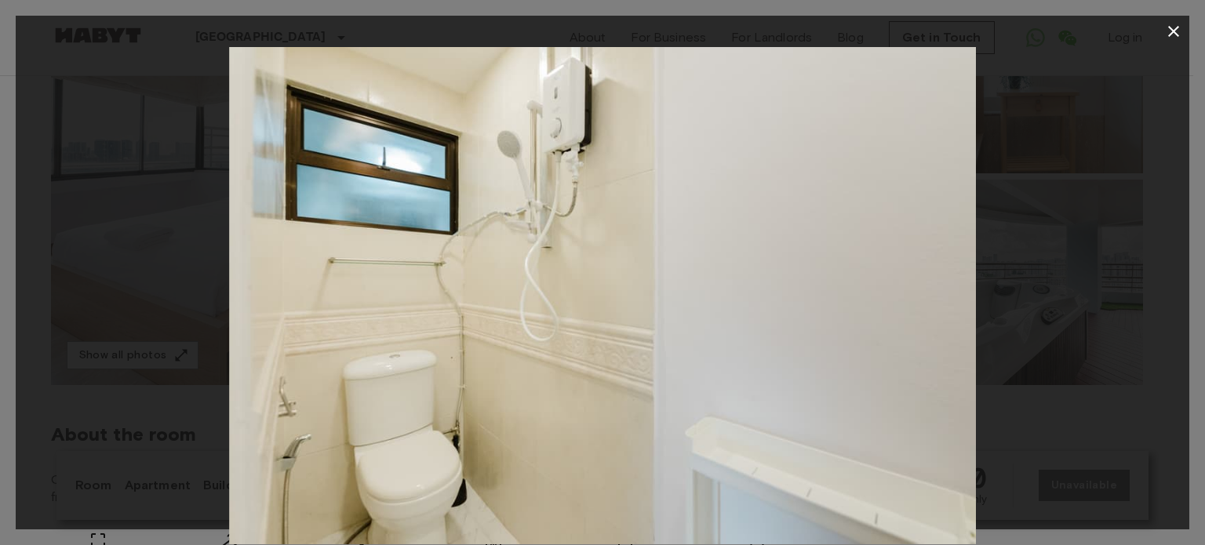
click at [1173, 22] on icon "button" at bounding box center [1173, 31] width 19 height 19
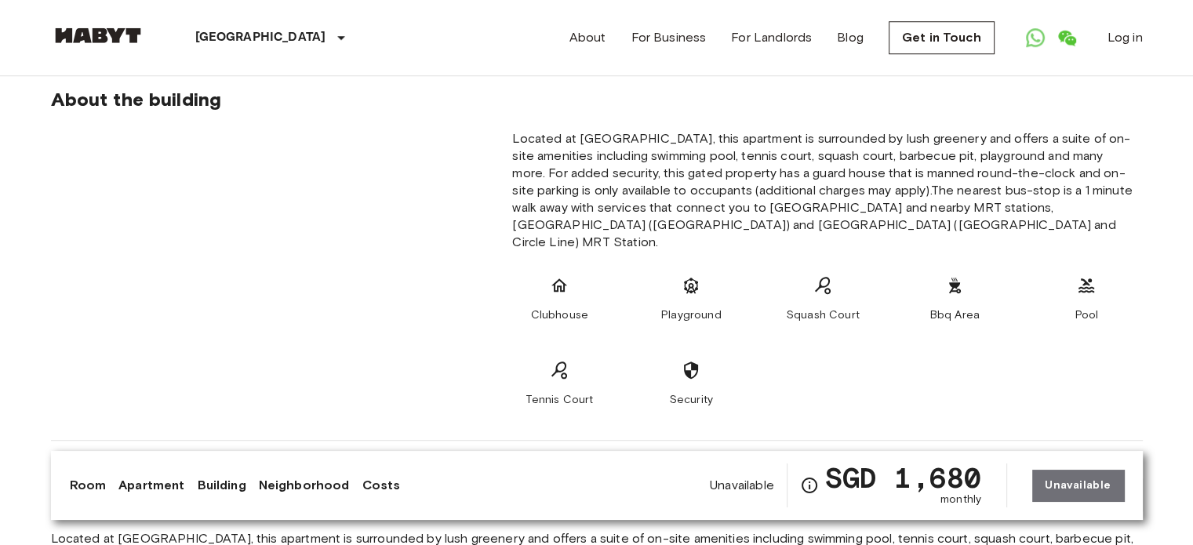
scroll to position [1097, 0]
